Goal: Task Accomplishment & Management: Complete application form

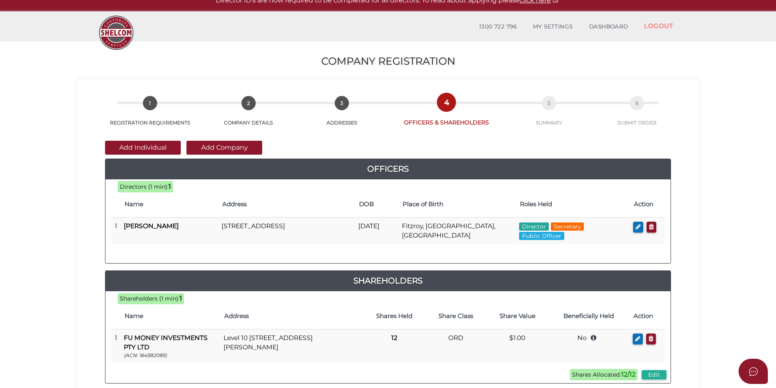
scroll to position [41, 0]
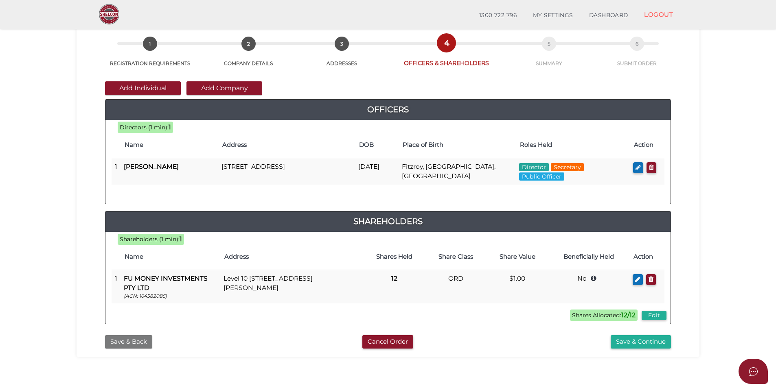
click at [130, 343] on button "Save & Back" at bounding box center [128, 341] width 47 height 13
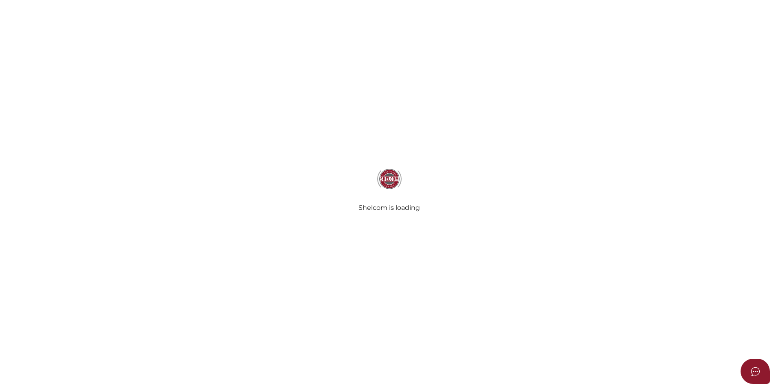
type input "Sw Accountants & Advisors Pty Ltd"
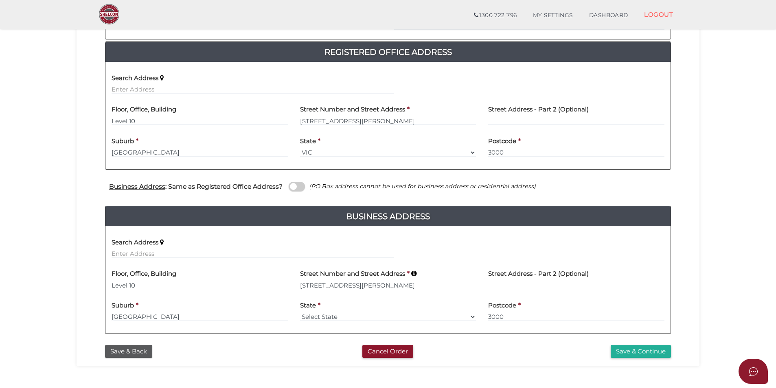
scroll to position [163, 0]
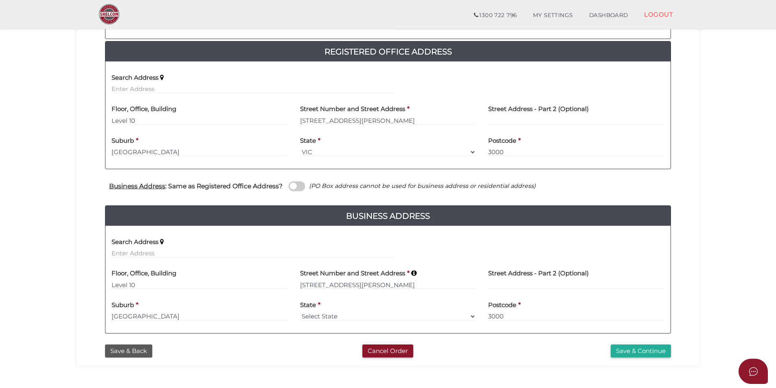
click at [291, 184] on span at bounding box center [297, 186] width 16 height 9
click at [0, 0] on input "checkbox" at bounding box center [0, 0] width 0 height 0
select select "VIC"
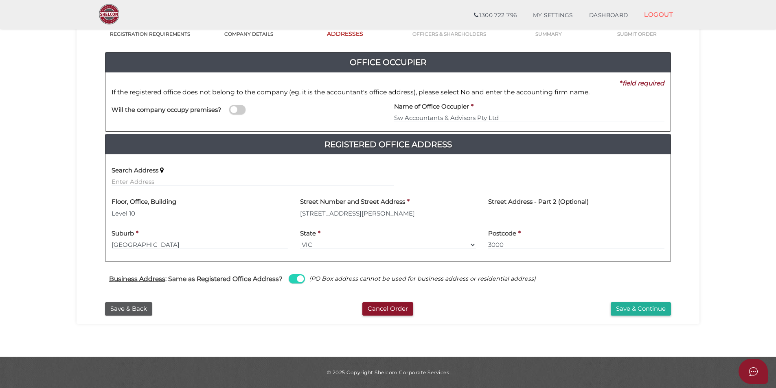
click at [296, 276] on span at bounding box center [297, 278] width 16 height 9
click at [0, 0] on input "checkbox" at bounding box center [0, 0] width 0 height 0
select select
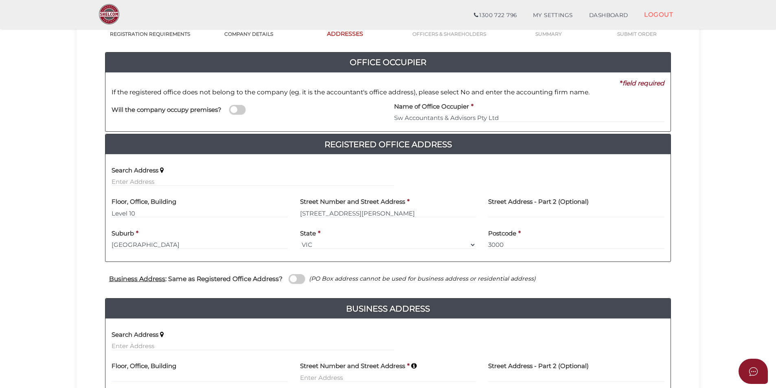
scroll to position [163, 0]
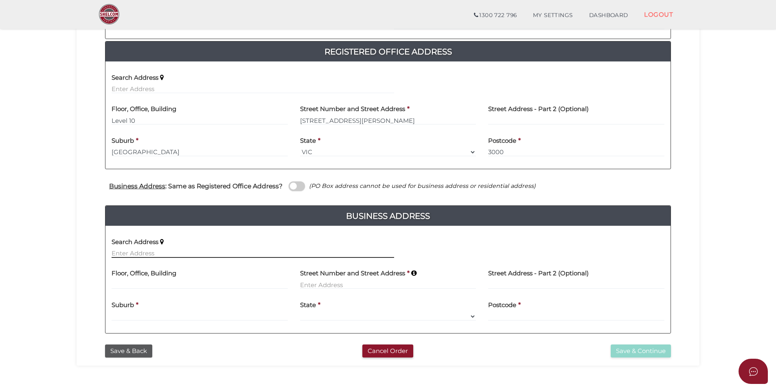
click at [166, 253] on input "text" at bounding box center [253, 253] width 283 height 9
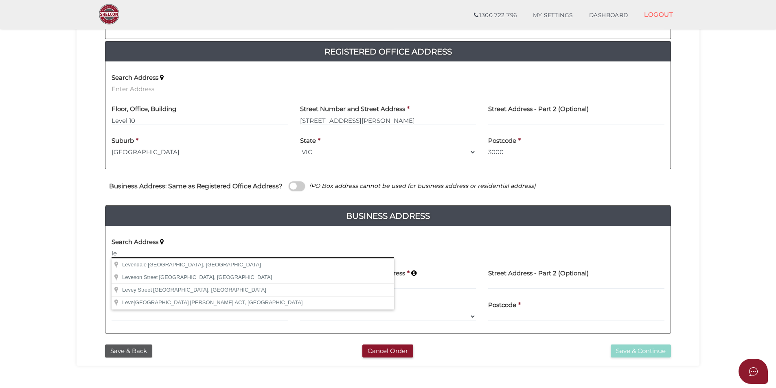
type input "l"
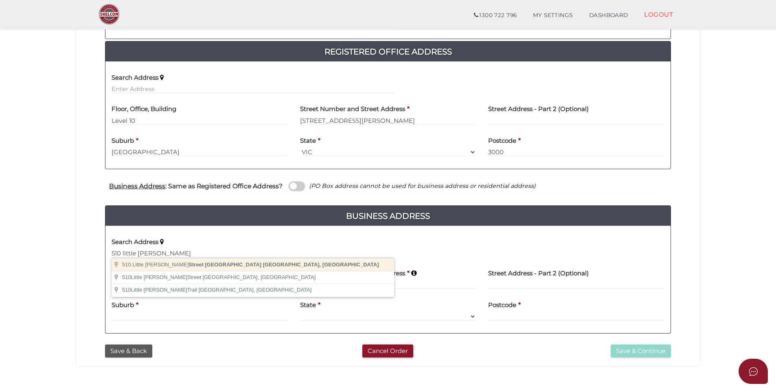
type input "510 Little Collins Street, Melbourne VIC, Australia"
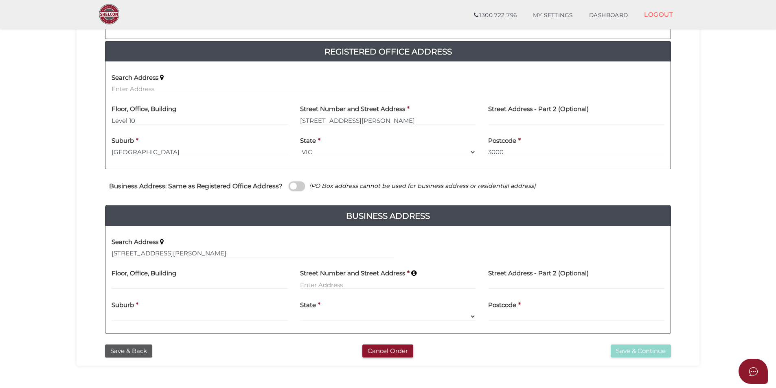
type input "[STREET_ADDRESS][PERSON_NAME]"
type input "[GEOGRAPHIC_DATA]"
select select "VIC"
type input "3000"
click at [637, 353] on button "Save & Continue" at bounding box center [641, 351] width 60 height 13
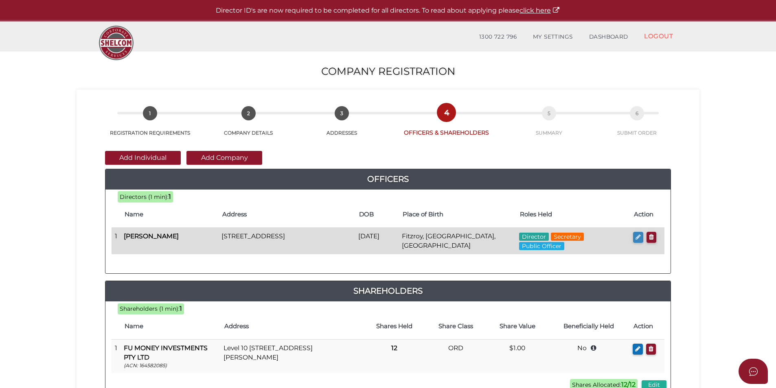
click at [636, 240] on icon "button" at bounding box center [638, 237] width 5 height 6
checkbox input "true"
type input "0"
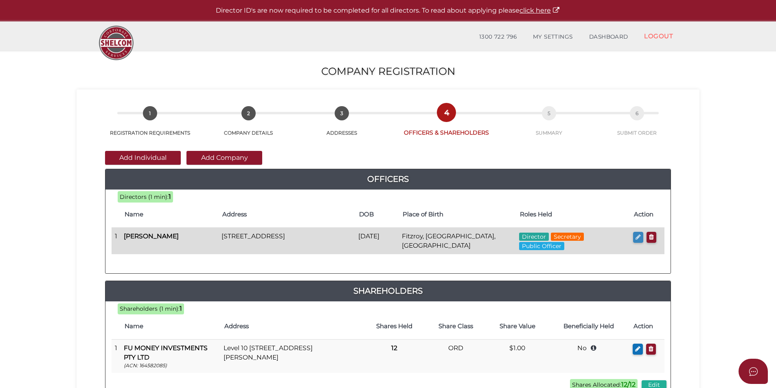
type input "Phillip"
type input "Anthony"
type input "Carlei"
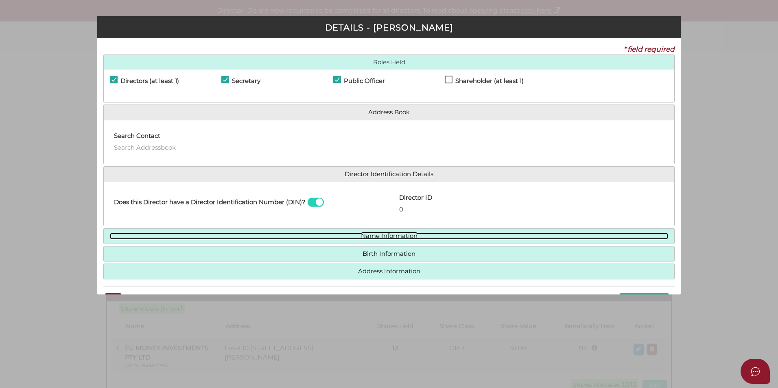
click at [330, 235] on link "Name Information" at bounding box center [389, 236] width 559 height 7
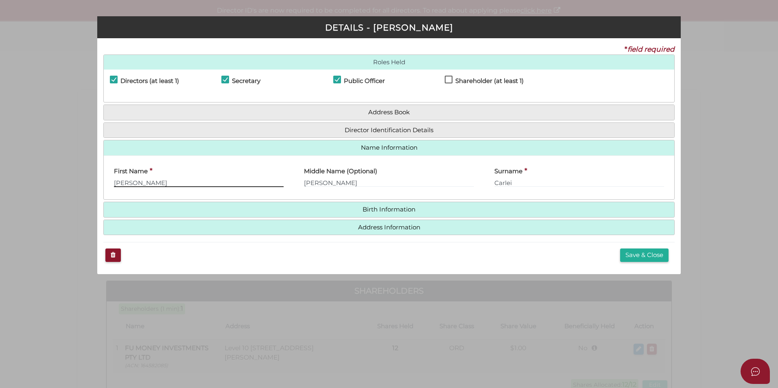
click at [126, 182] on input "Phillip" at bounding box center [199, 182] width 170 height 9
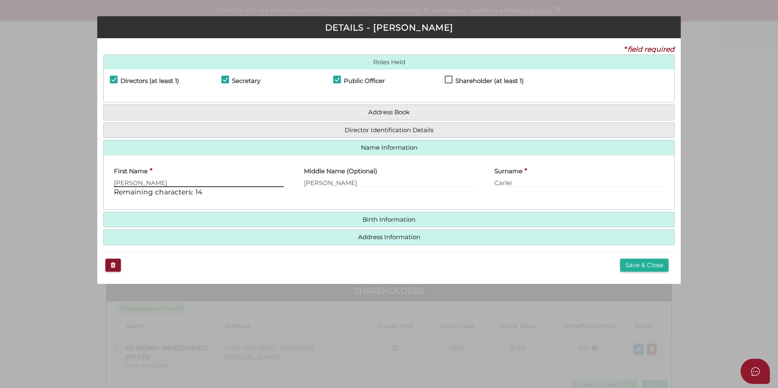
type input "Philip"
click at [185, 197] on div "First Name * Philip Remaining characters: 14" at bounding box center [199, 183] width 190 height 42
click at [646, 264] on button "Save & Close" at bounding box center [644, 265] width 48 height 13
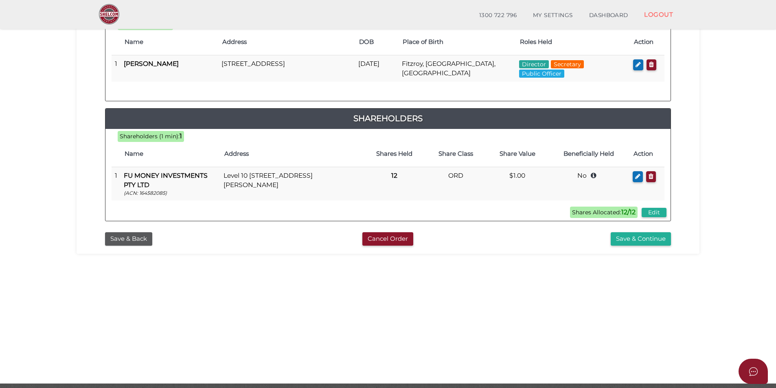
scroll to position [171, 0]
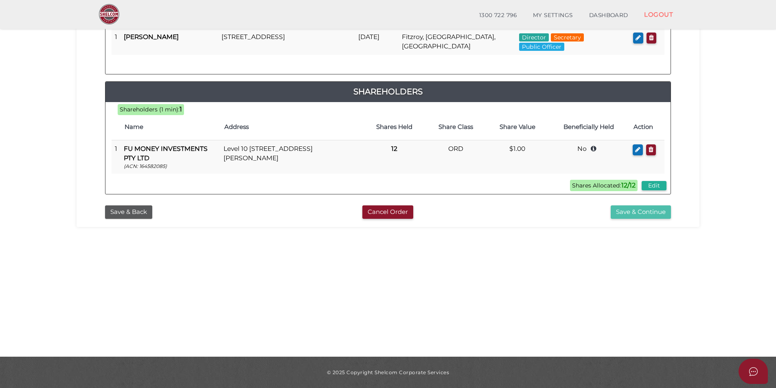
click at [658, 212] on button "Save & Continue" at bounding box center [641, 212] width 60 height 13
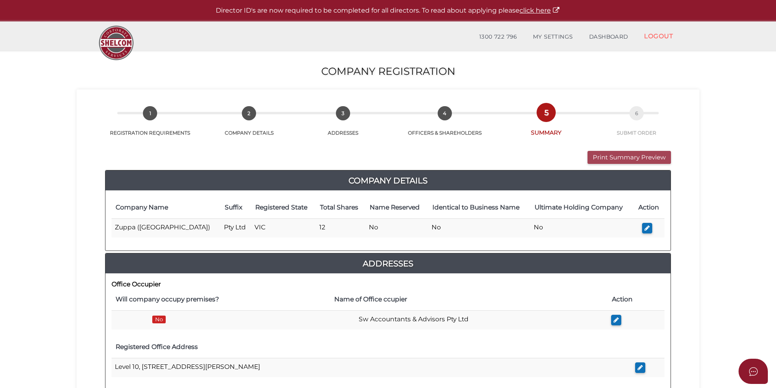
click at [606, 153] on button "Print Summary Preview" at bounding box center [629, 157] width 83 height 13
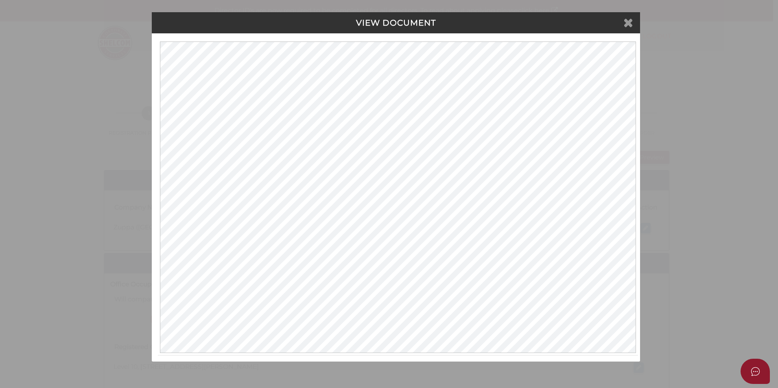
click at [624, 22] on icon at bounding box center [629, 22] width 10 height 12
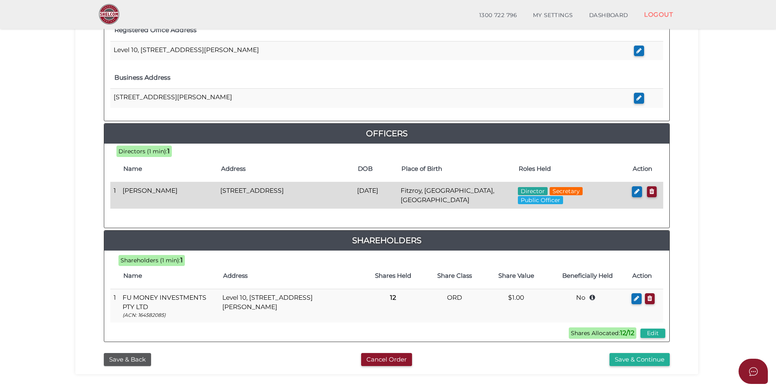
scroll to position [339, 0]
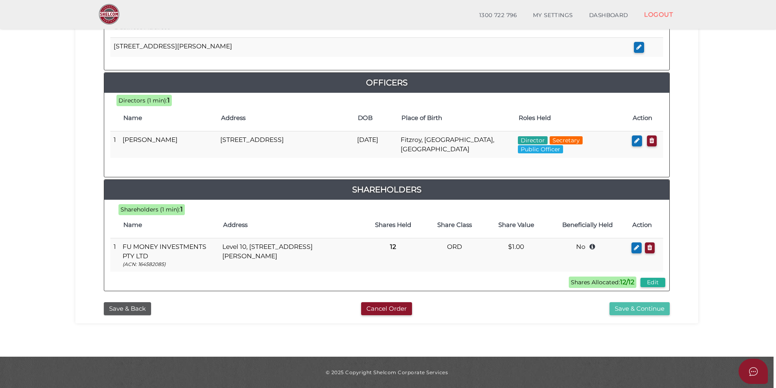
click at [626, 308] on button "Save & Continue" at bounding box center [639, 309] width 60 height 13
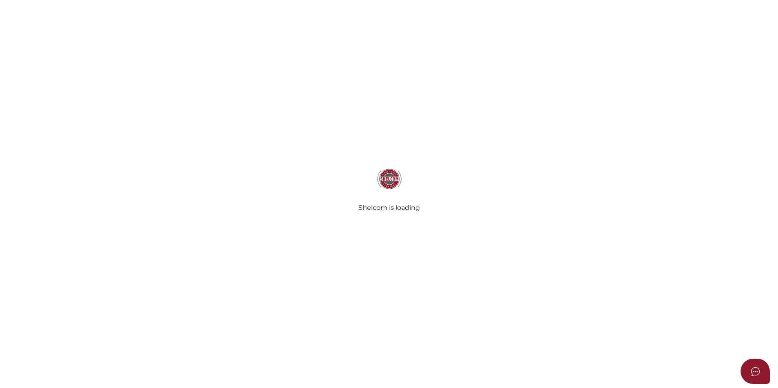
select select "Comb Binding"
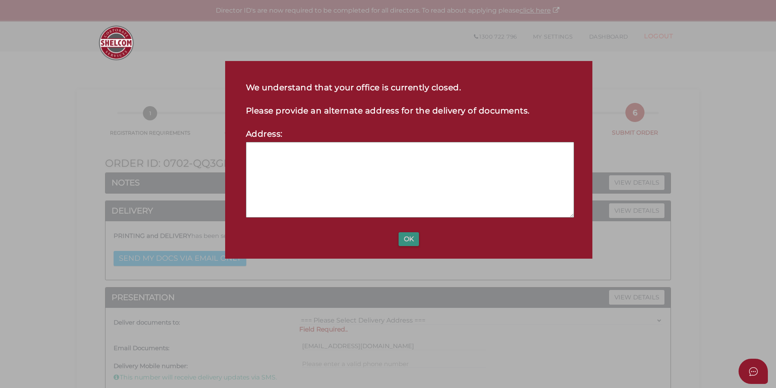
click at [406, 237] on button "OK" at bounding box center [409, 239] width 20 height 14
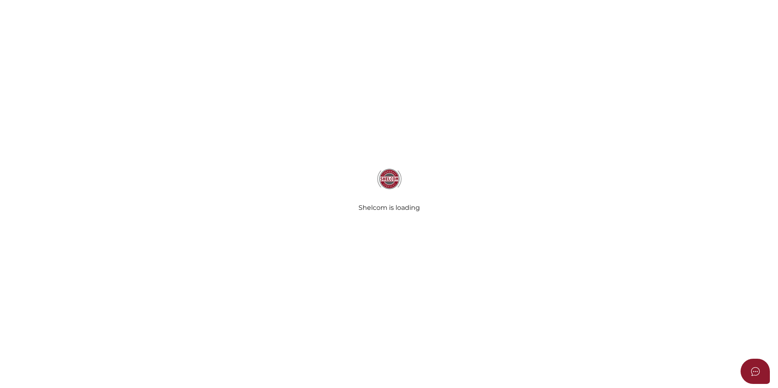
select select "Comb Binding"
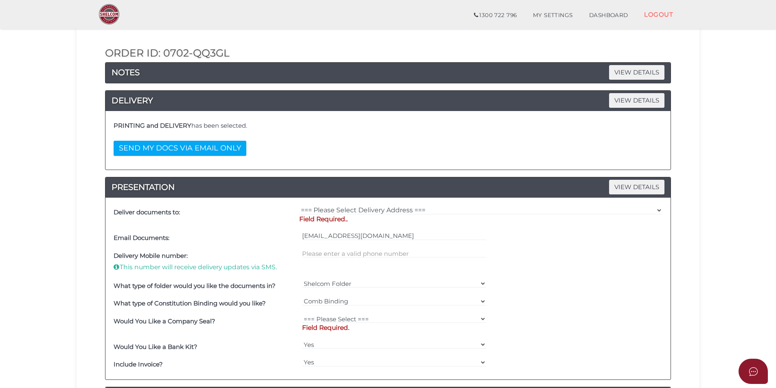
scroll to position [122, 0]
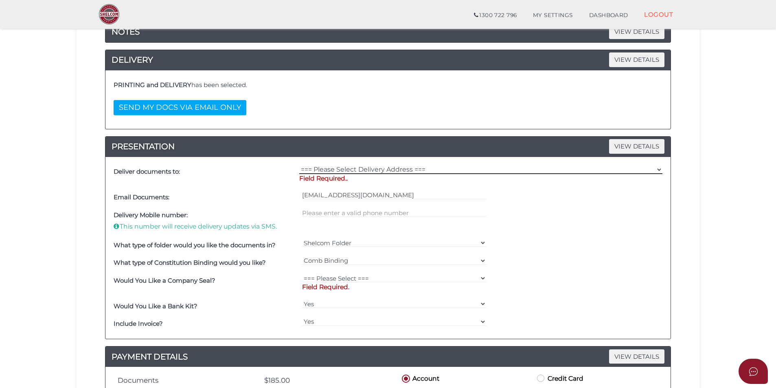
click at [371, 171] on select "=== Please Select Delivery Address === (User Address - [PERSON_NAME]) Level [GE…" at bounding box center [480, 169] width 363 height 9
select select "0"
click at [299, 165] on select "=== Please Select Delivery Address === (User Address - Taylor Prentice) Level 1…" at bounding box center [480, 169] width 363 height 9
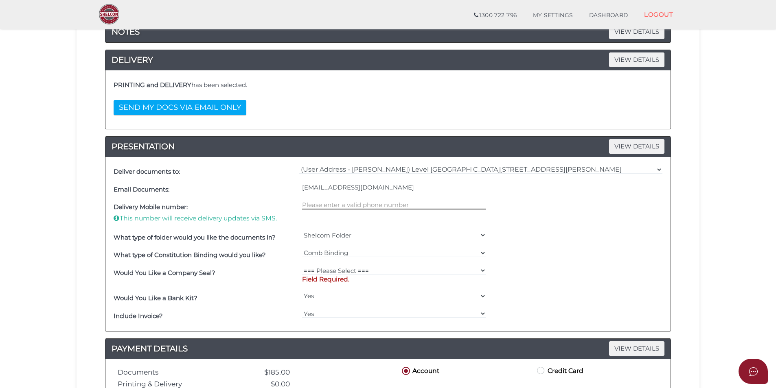
click at [324, 206] on input "text" at bounding box center [394, 205] width 184 height 9
type input "0"
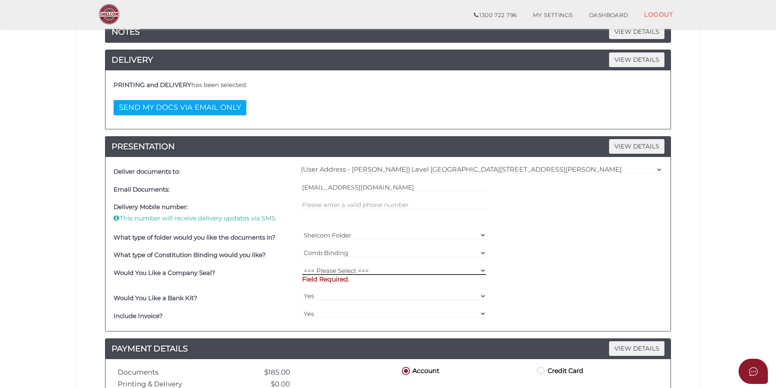
click at [338, 271] on select "=== Please Select === Fold Seal $50 No Seal" at bounding box center [394, 270] width 184 height 9
select select "0"
click at [302, 266] on select "=== Please Select === Fold Seal $50 No Seal" at bounding box center [394, 270] width 184 height 9
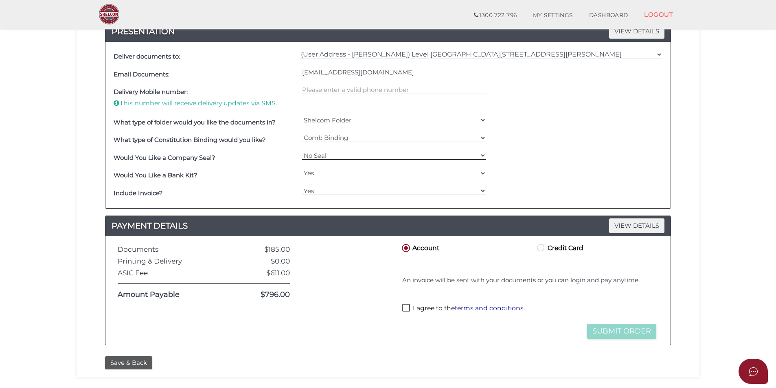
scroll to position [244, 0]
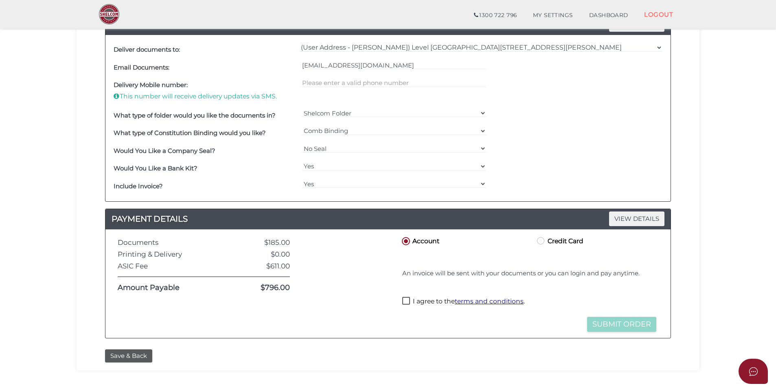
click at [409, 302] on label "I agree to the terms and conditions ." at bounding box center [463, 302] width 123 height 10
checkbox input "true"
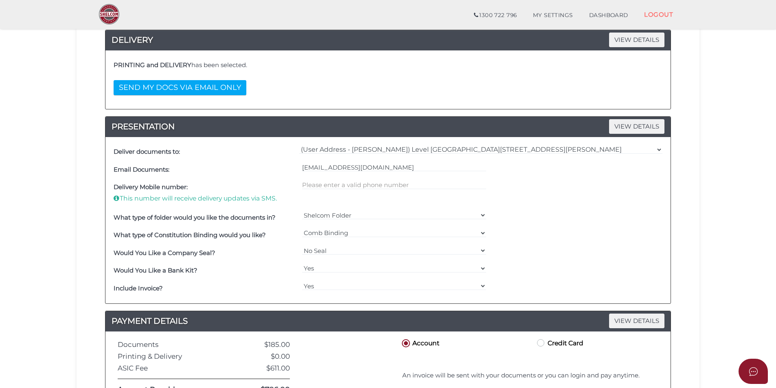
scroll to position [0, 0]
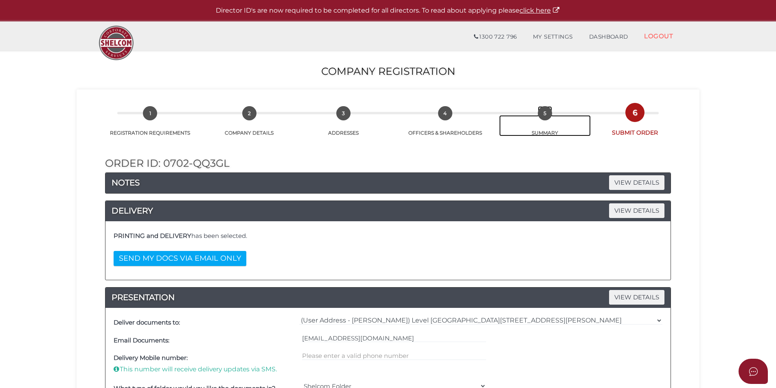
click at [551, 114] on span "5" at bounding box center [545, 113] width 14 height 14
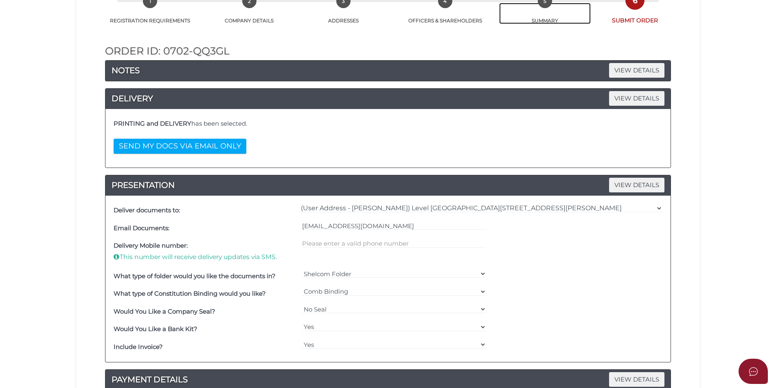
scroll to position [292, 0]
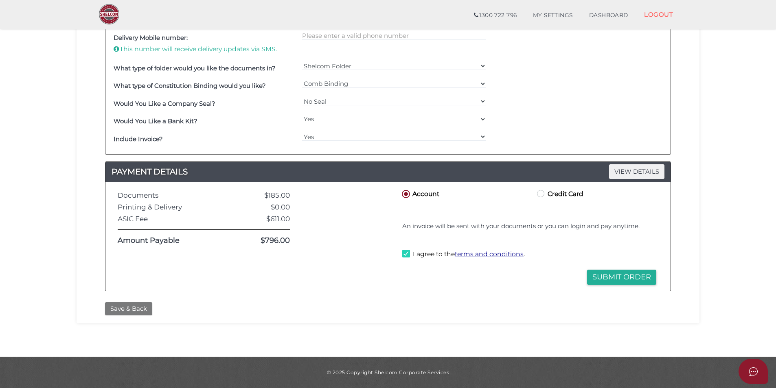
click at [127, 311] on button "Save & Back" at bounding box center [128, 309] width 47 height 13
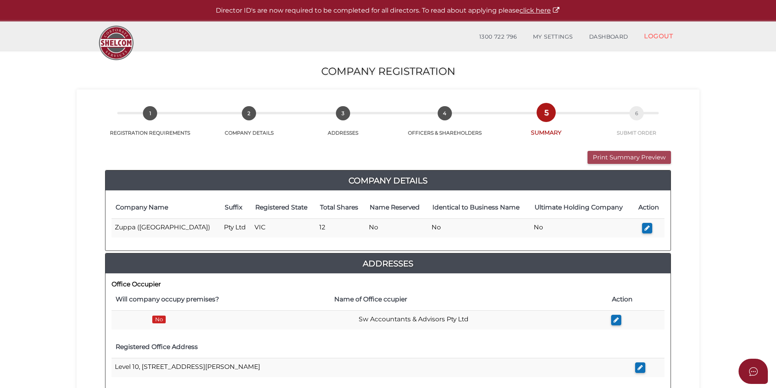
click at [642, 155] on button "Print Summary Preview" at bounding box center [629, 157] width 83 height 13
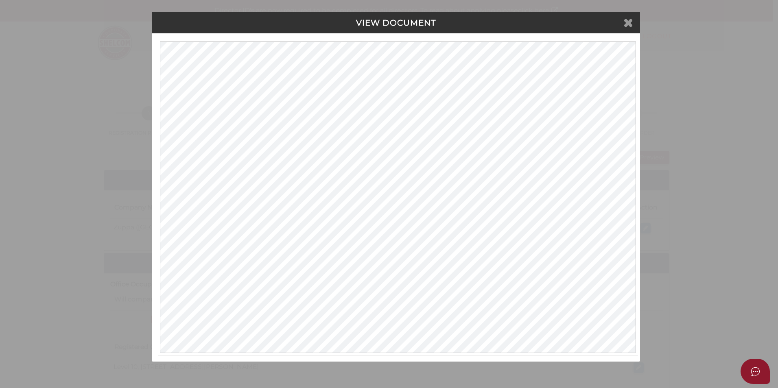
click at [631, 23] on icon at bounding box center [629, 22] width 10 height 12
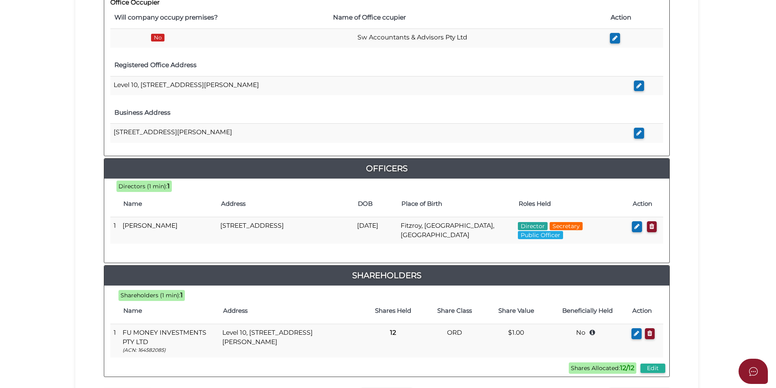
scroll to position [339, 0]
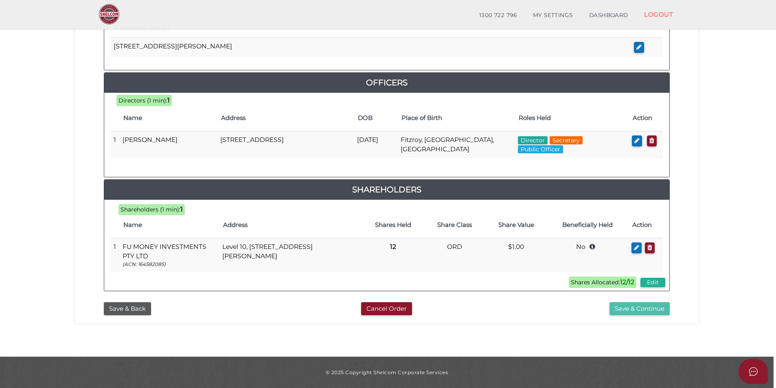
click at [647, 306] on button "Save & Continue" at bounding box center [639, 309] width 60 height 13
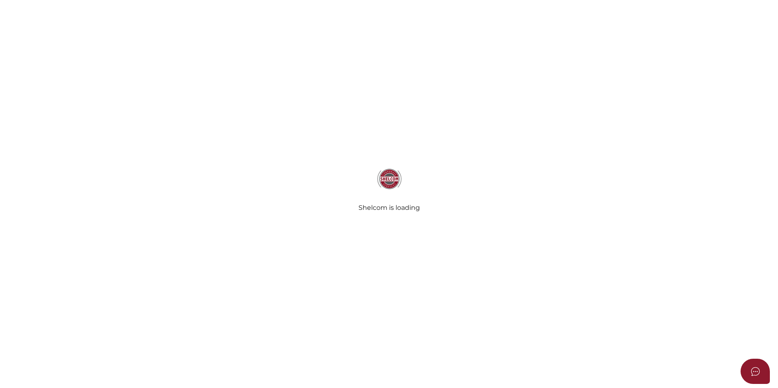
select select "Comb Binding"
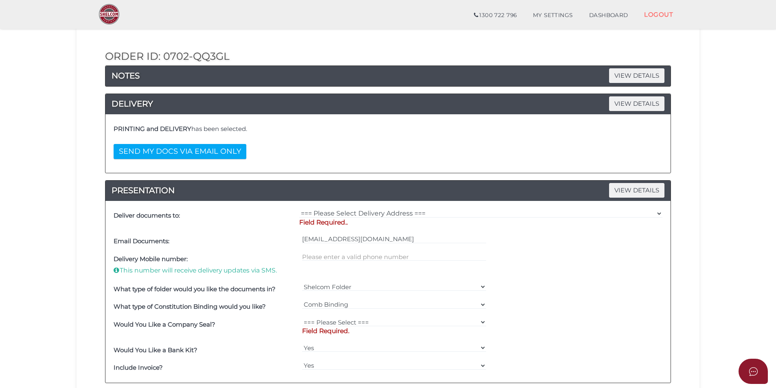
scroll to position [81, 0]
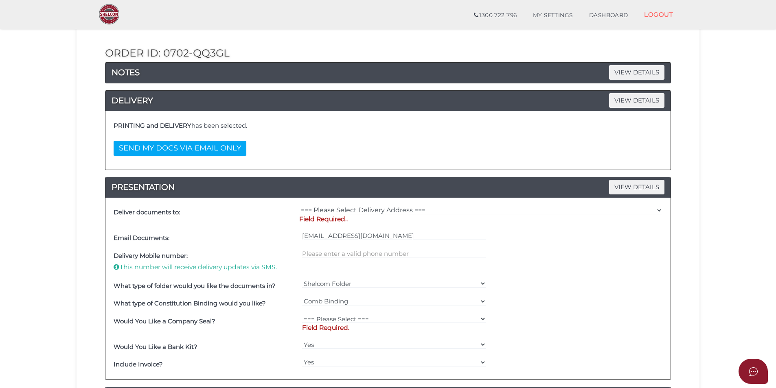
click at [383, 204] on div "=== Please Select Delivery Address === (User Address - [PERSON_NAME]) Level [GE…" at bounding box center [480, 217] width 367 height 26
click at [383, 208] on select "=== Please Select Delivery Address === (User Address - [PERSON_NAME]) Level [GE…" at bounding box center [480, 210] width 363 height 9
select select "0"
click at [299, 206] on select "=== Please Select Delivery Address === (User Address - [PERSON_NAME]) Level [GE…" at bounding box center [480, 210] width 363 height 9
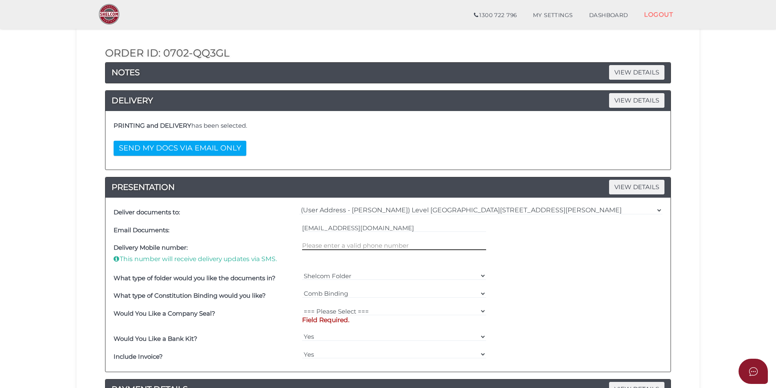
click at [362, 246] on input "text" at bounding box center [394, 245] width 184 height 9
click at [520, 259] on div "Delivery Mobile number: This number will receive delivery updates via SMS." at bounding box center [388, 254] width 553 height 30
click at [388, 311] on select "=== Please Select === Fold Seal $50 No Seal" at bounding box center [394, 311] width 184 height 9
select select "0"
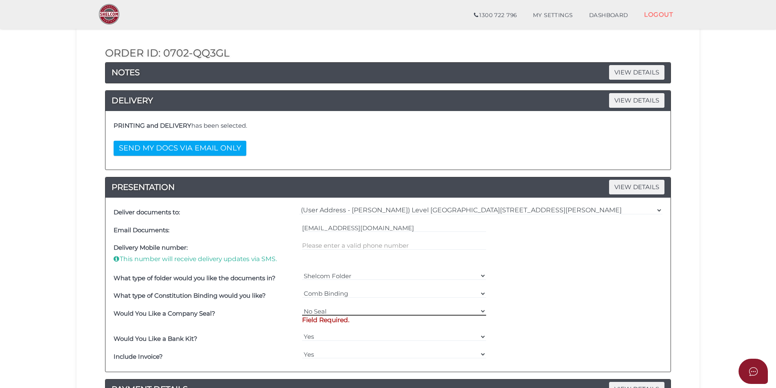
click at [302, 307] on select "=== Please Select === Fold Seal $50 No Seal" at bounding box center [394, 311] width 184 height 9
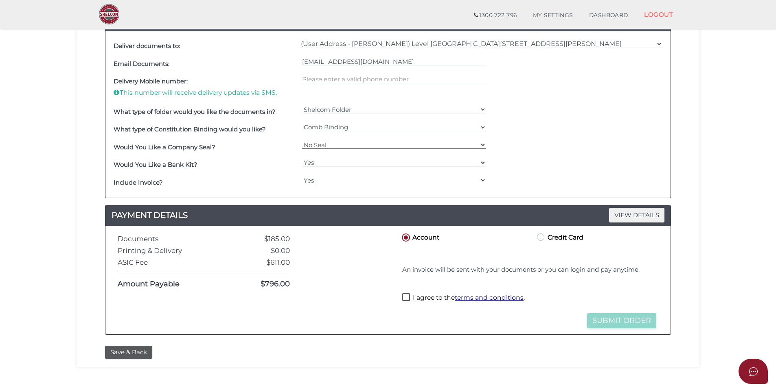
scroll to position [285, 0]
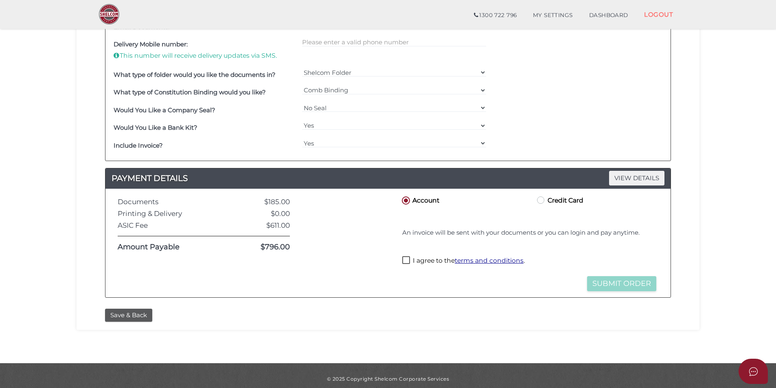
click at [410, 261] on label "I agree to the terms and conditions ." at bounding box center [463, 261] width 123 height 10
checkbox input "true"
click at [628, 288] on button "Submit Order" at bounding box center [621, 283] width 69 height 15
